Goal: Information Seeking & Learning: Learn about a topic

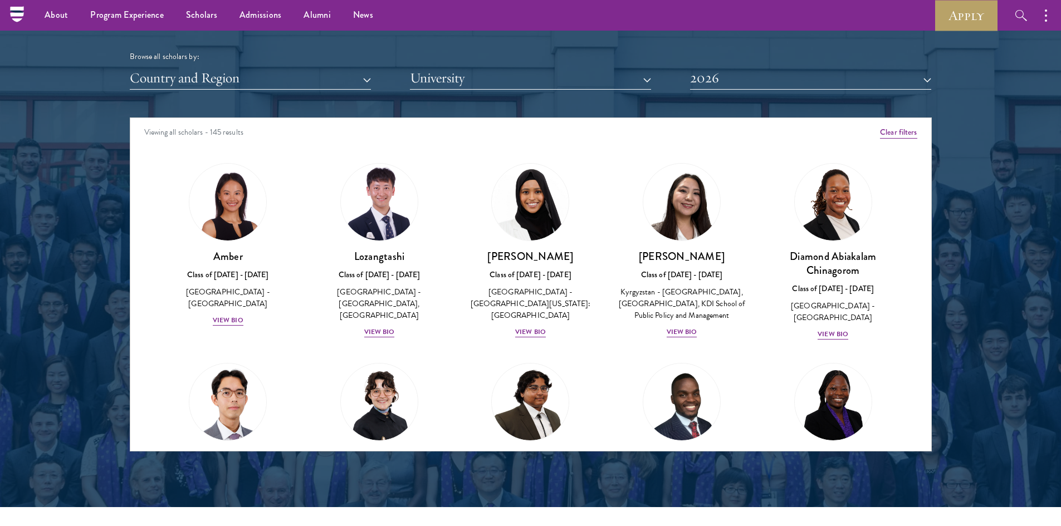
scroll to position [278, 0]
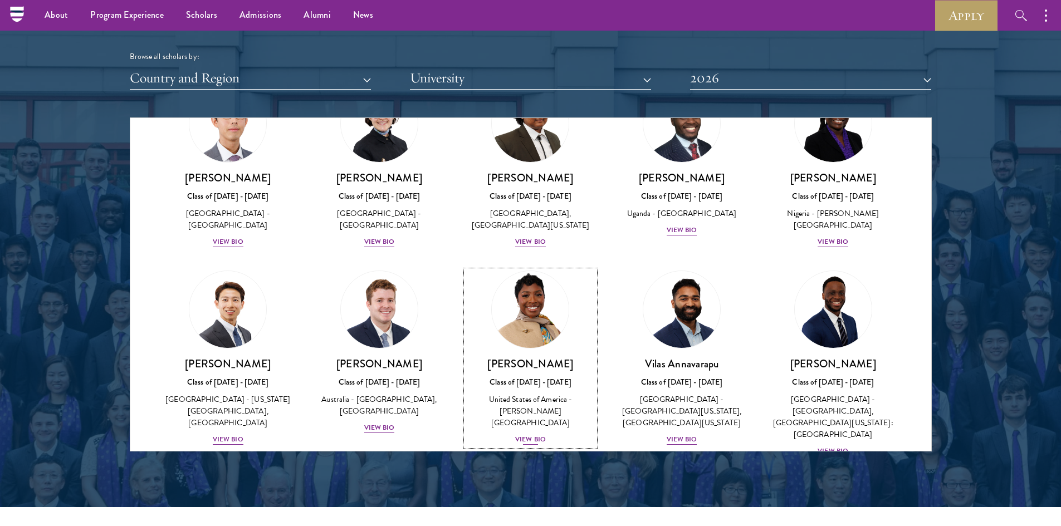
click at [495, 311] on img at bounding box center [530, 309] width 85 height 85
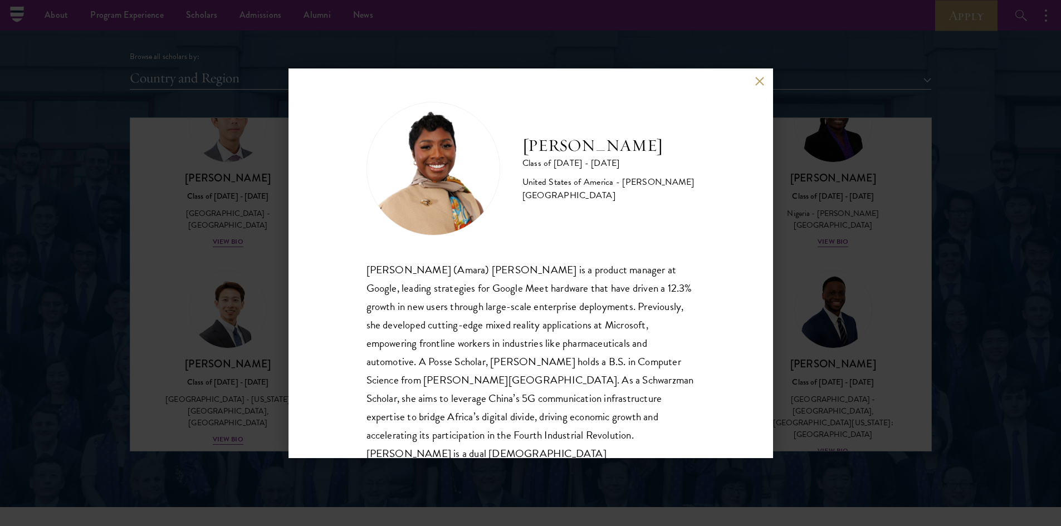
click at [811, 228] on div "[PERSON_NAME] Class of [DATE] - [DATE] [GEOGRAPHIC_DATA] - [PERSON_NAME][GEOGRA…" at bounding box center [530, 263] width 1061 height 526
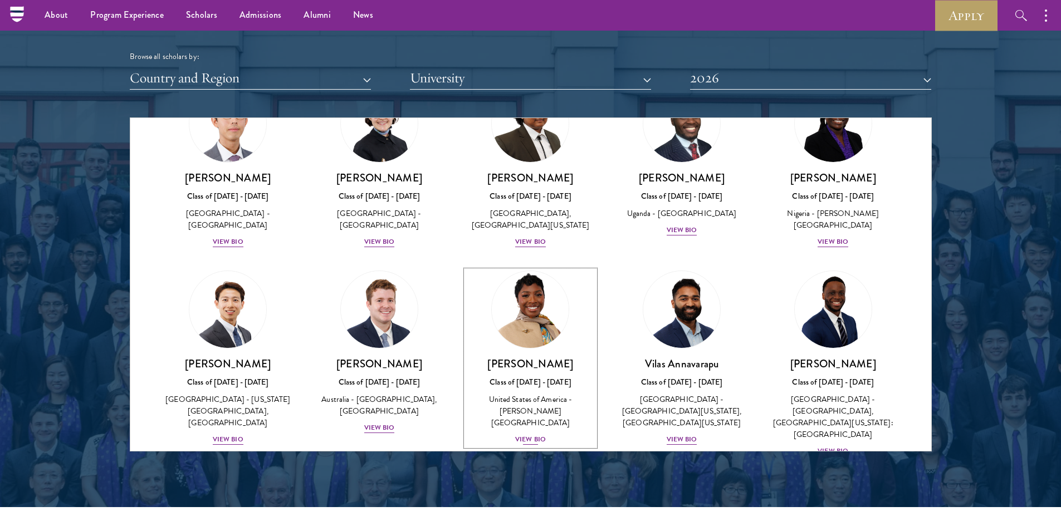
click at [517, 352] on img at bounding box center [530, 309] width 85 height 85
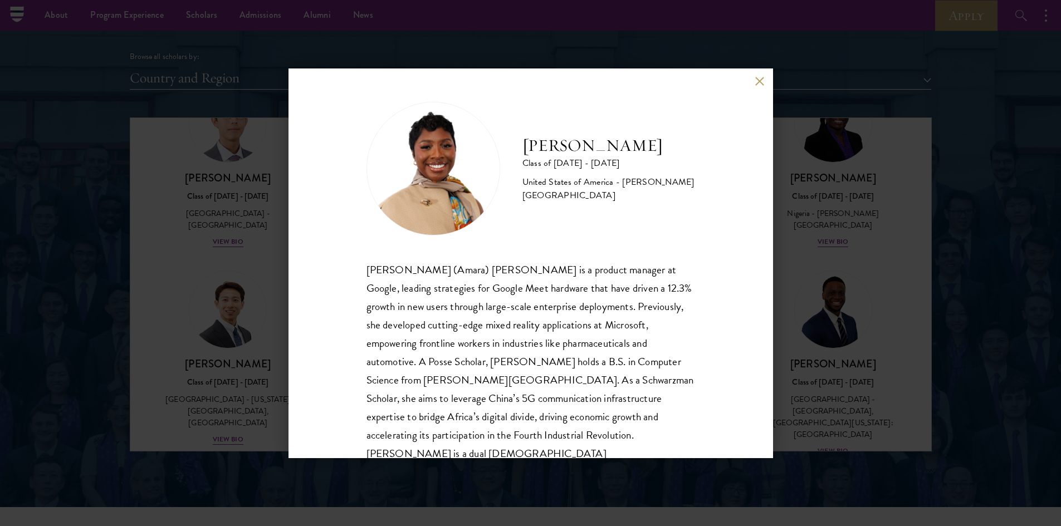
click at [800, 214] on div "[PERSON_NAME] Class of [DATE] - [DATE] [GEOGRAPHIC_DATA] - [PERSON_NAME][GEOGRA…" at bounding box center [530, 263] width 1061 height 526
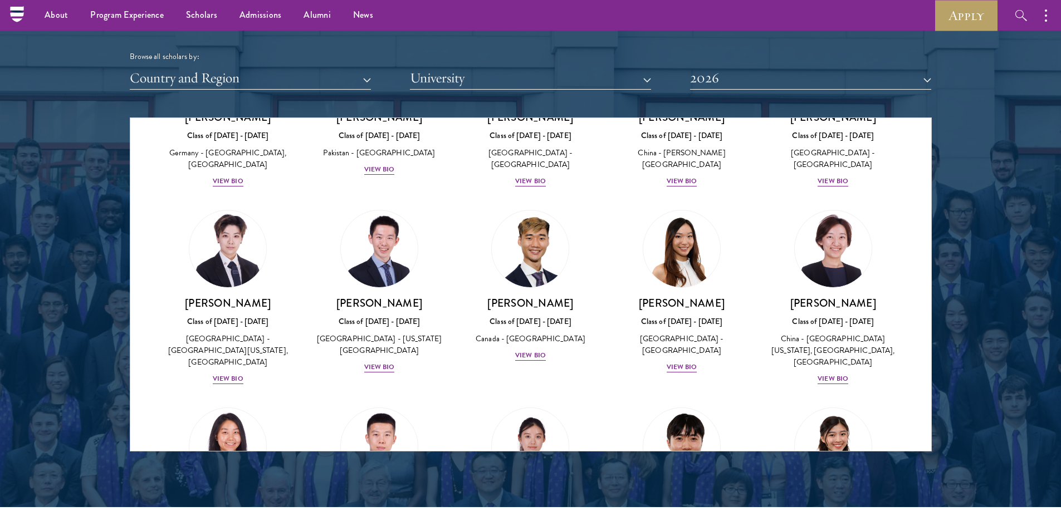
scroll to position [3011, 0]
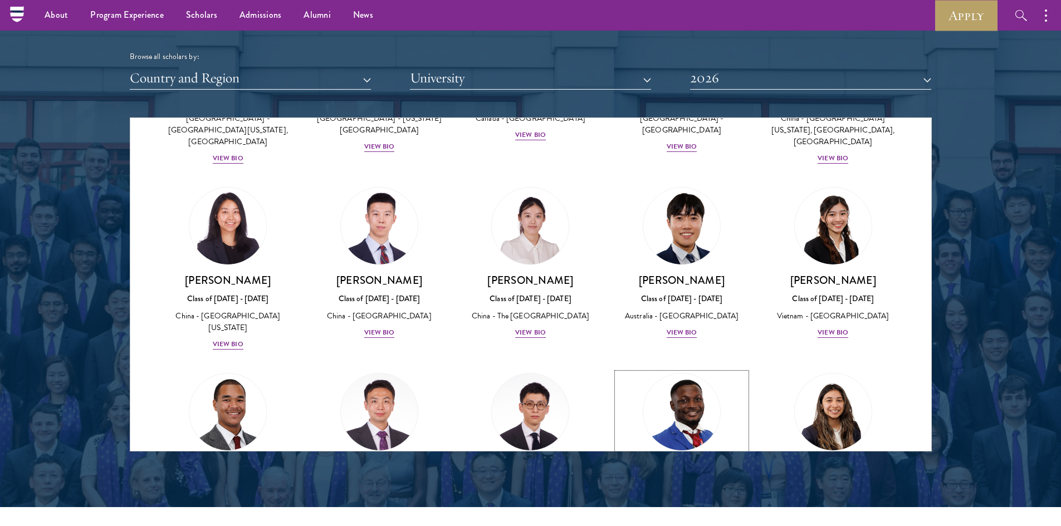
click at [689, 370] on img at bounding box center [681, 412] width 85 height 85
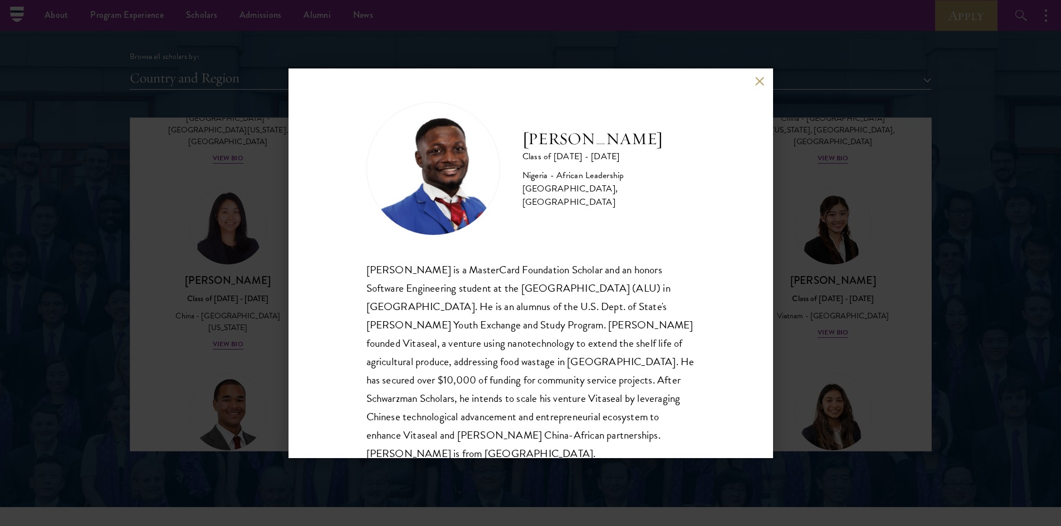
click at [858, 296] on div "[PERSON_NAME] Class of [DATE] - [DATE] [GEOGRAPHIC_DATA] - African Leadership […" at bounding box center [530, 263] width 1061 height 526
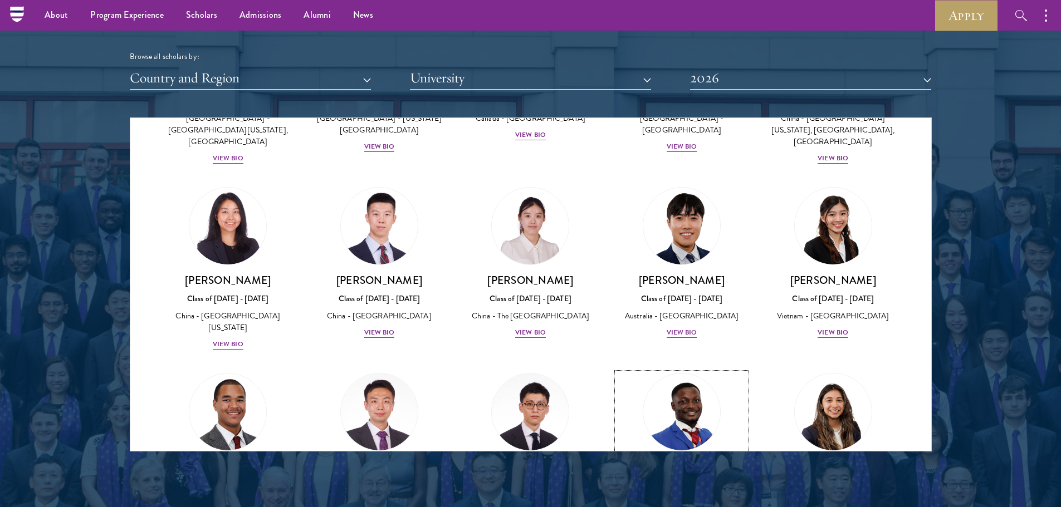
scroll to position [3033, 0]
